Goal: Task Accomplishment & Management: Manage account settings

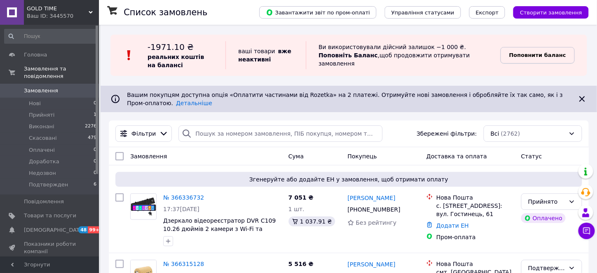
click at [537, 60] on link "Поповнити баланс" at bounding box center [537, 55] width 74 height 16
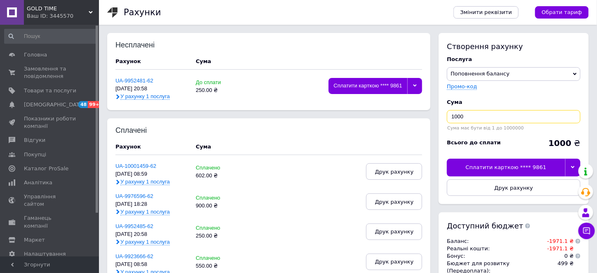
drag, startPoint x: 467, startPoint y: 115, endPoint x: 429, endPoint y: 115, distance: 38.3
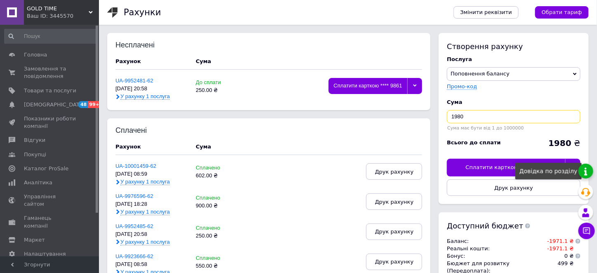
type input "1980"
click at [578, 168] on link at bounding box center [585, 171] width 15 height 15
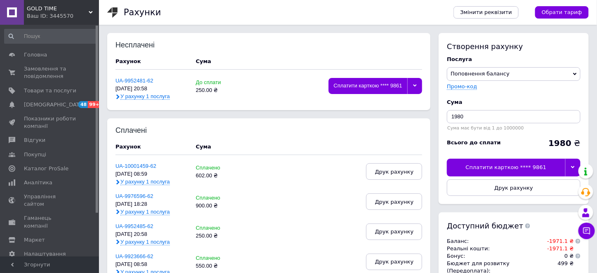
click at [575, 162] on div at bounding box center [572, 167] width 15 height 17
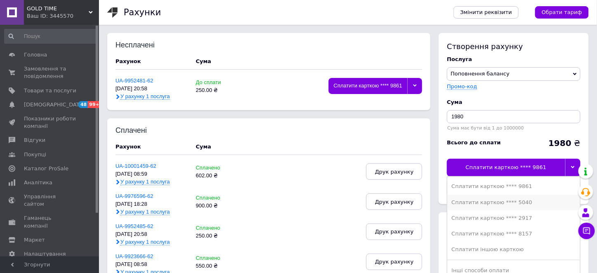
click at [521, 200] on div "Сплатити карткою **** 5040" at bounding box center [513, 202] width 124 height 7
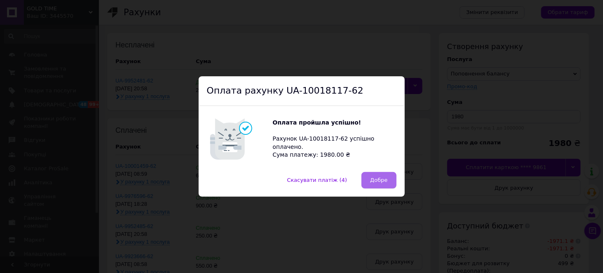
click at [381, 175] on button "Добре" at bounding box center [378, 180] width 35 height 16
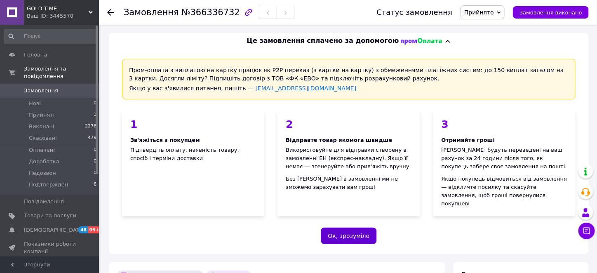
click at [349, 227] on button "Ок, зрозуміло" at bounding box center [349, 235] width 56 height 16
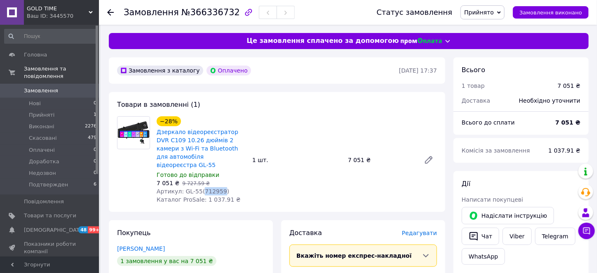
drag, startPoint x: 216, startPoint y: 182, endPoint x: 198, endPoint y: 182, distance: 18.1
click at [198, 188] on span "Артикул: GL-55(712959)" at bounding box center [193, 191] width 73 height 7
copy span "712959"
click at [63, 212] on span "Товари та послуги" at bounding box center [50, 215] width 52 height 7
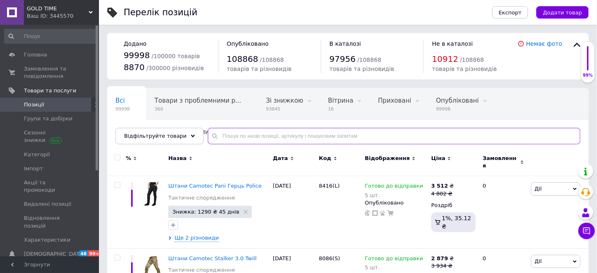
click at [231, 134] on input "text" at bounding box center [394, 136] width 372 height 16
paste input "712959"
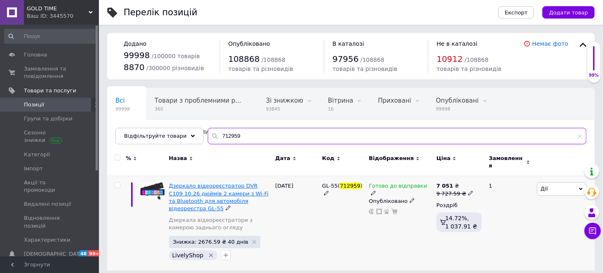
type input "712959"
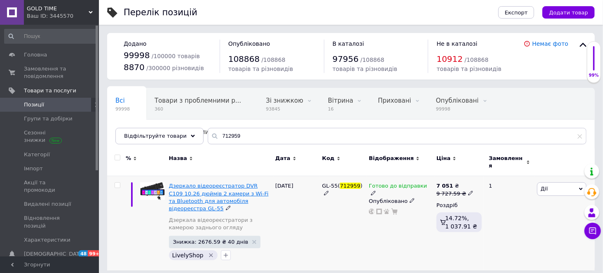
click at [221, 191] on span "Дзеркало відеореєстратор DVR C109 10.26 дюймів 2 камери з Wi-Fi та Bluetooth дл…" at bounding box center [219, 196] width 100 height 29
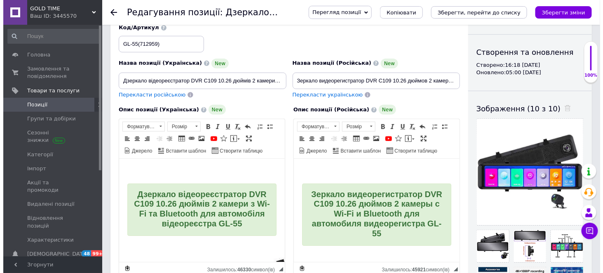
scroll to position [82, 0]
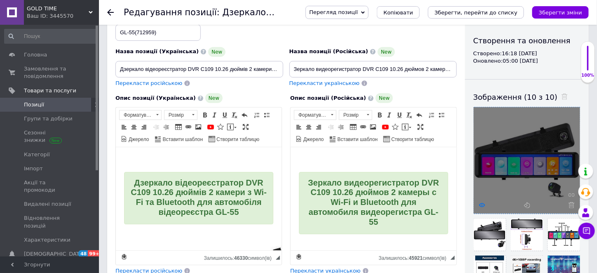
click at [483, 204] on icon at bounding box center [482, 205] width 6 height 6
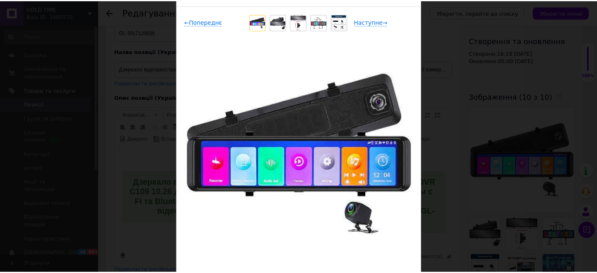
scroll to position [0, 0]
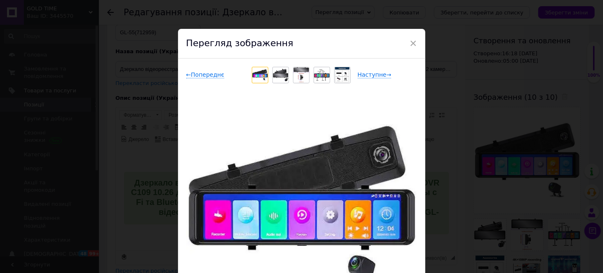
click at [281, 80] on img at bounding box center [281, 75] width 16 height 12
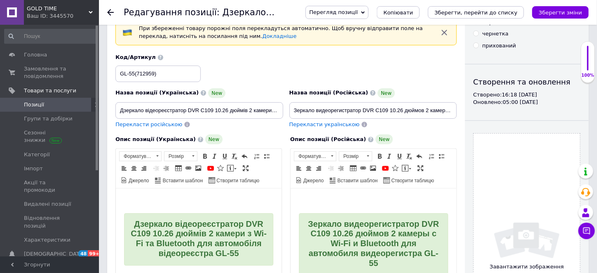
scroll to position [41, 0]
